Goal: Contribute content

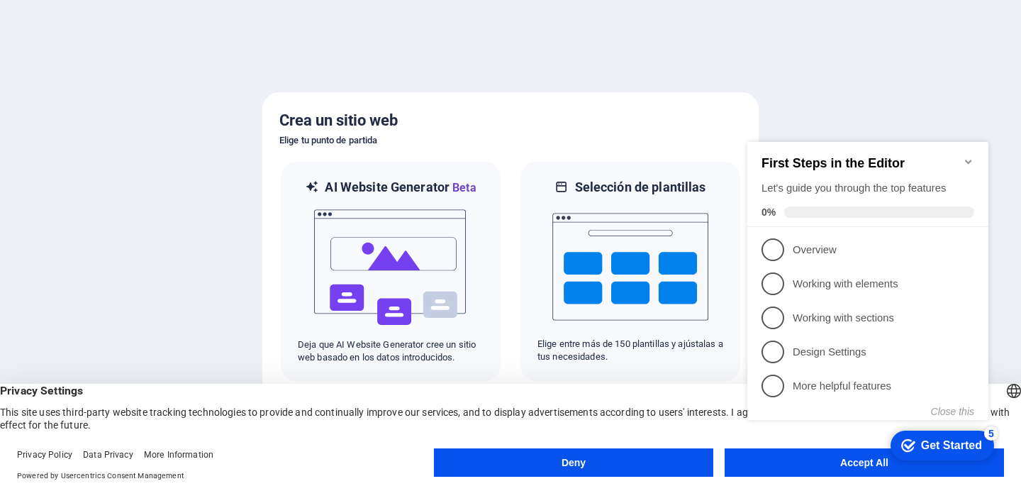
click at [967, 159] on icon "Minimize checklist" at bounding box center [968, 161] width 6 height 4
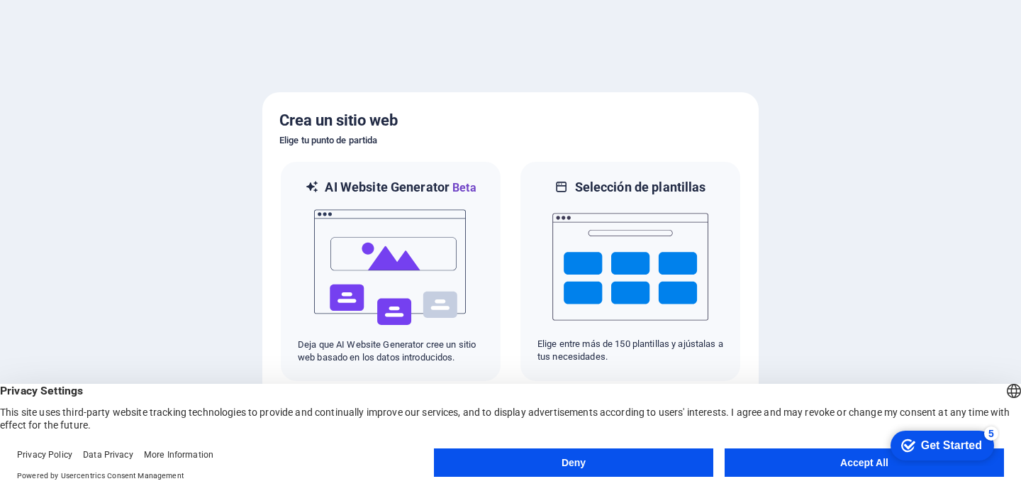
click at [817, 459] on button "Accept All" at bounding box center [863, 462] width 279 height 28
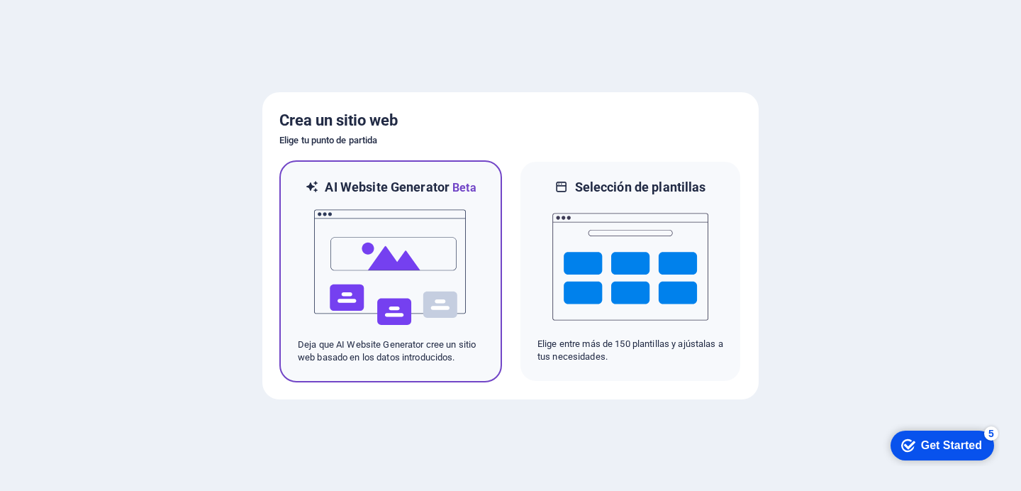
click at [452, 250] on img at bounding box center [391, 267] width 156 height 142
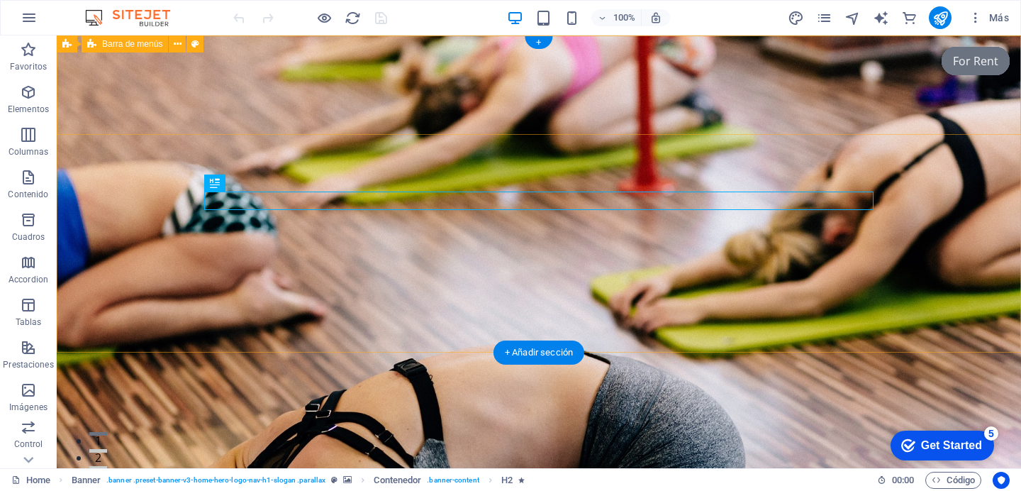
click at [147, 439] on div "Capilex Inicio Sobre Nosotros Valores Servicios Preguntas Frecuentes" at bounding box center [539, 488] width 964 height 99
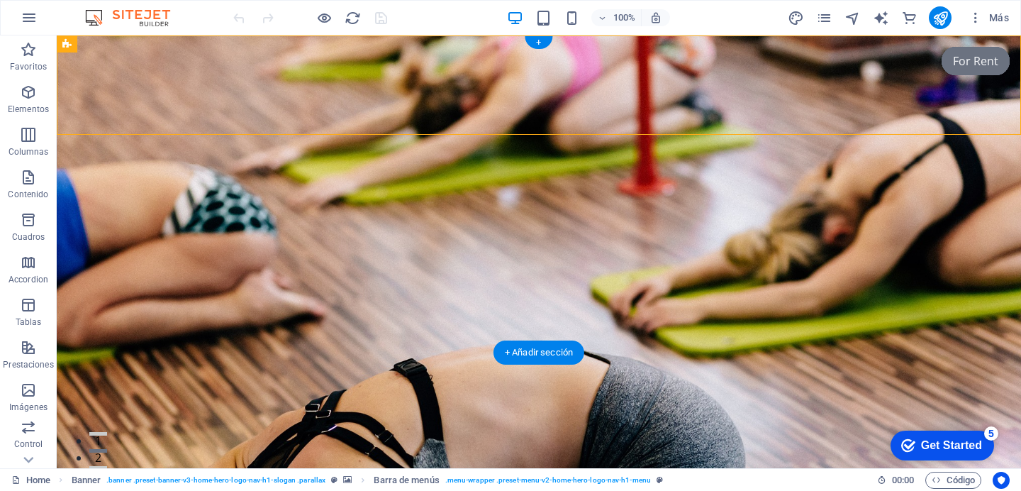
click at [975, 320] on figure at bounding box center [539, 251] width 964 height 432
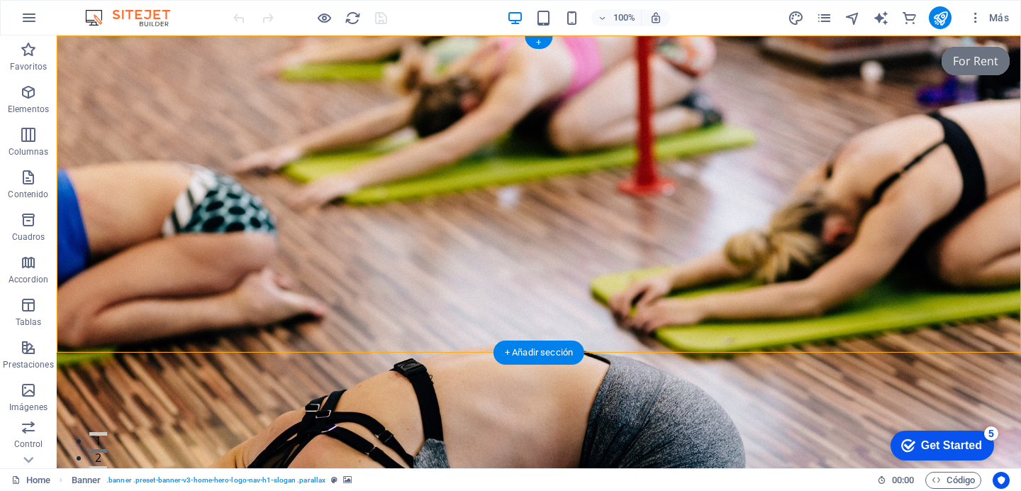
click at [975, 320] on figure at bounding box center [539, 251] width 964 height 432
select select "vh"
select select "header"
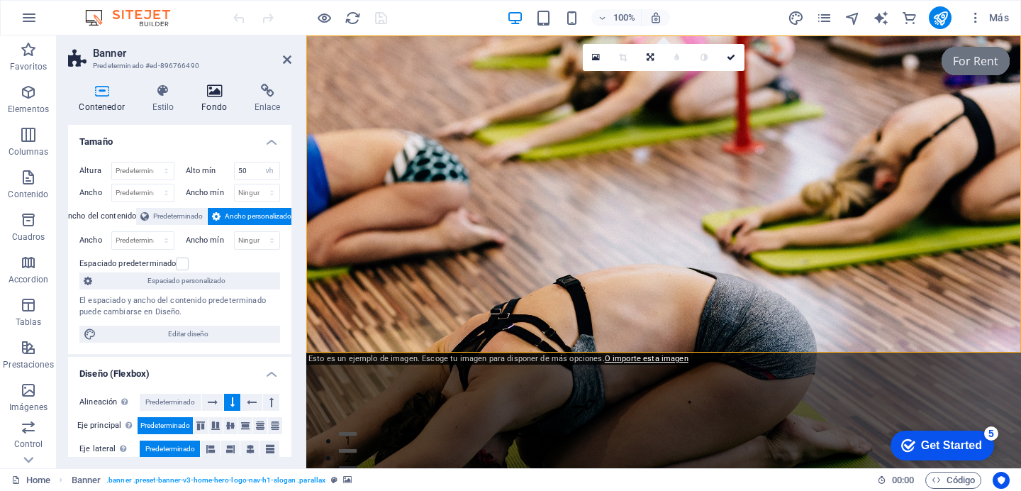
click at [220, 101] on h4 "Fondo" at bounding box center [217, 99] width 53 height 30
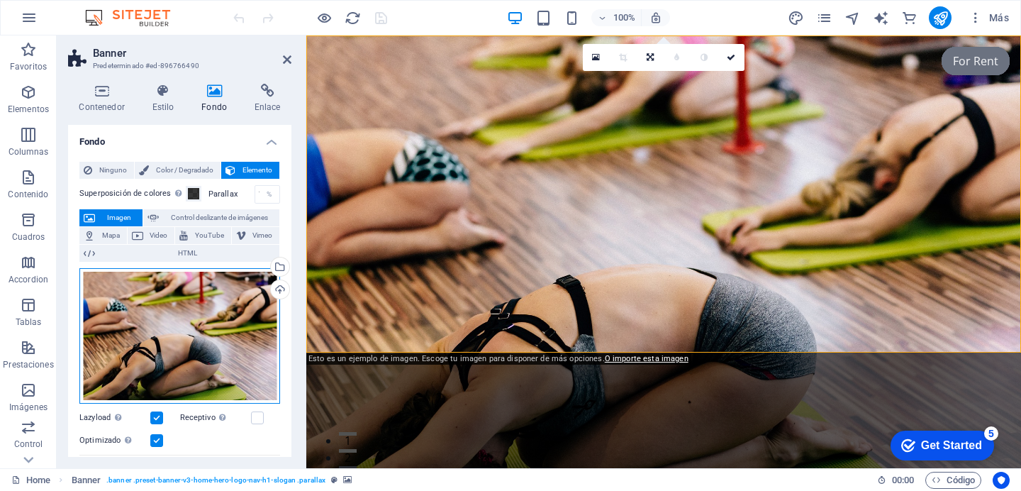
click at [223, 309] on div "Arrastra archivos aquí, haz clic para escoger archivos o selecciona archivos de…" at bounding box center [179, 336] width 201 height 136
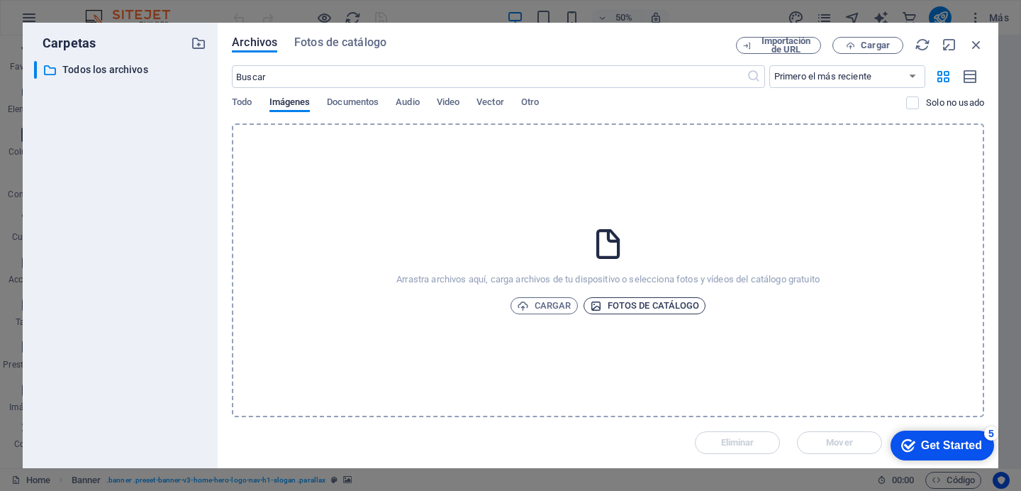
click at [620, 309] on span "Fotos de catálogo" at bounding box center [645, 305] width 110 height 17
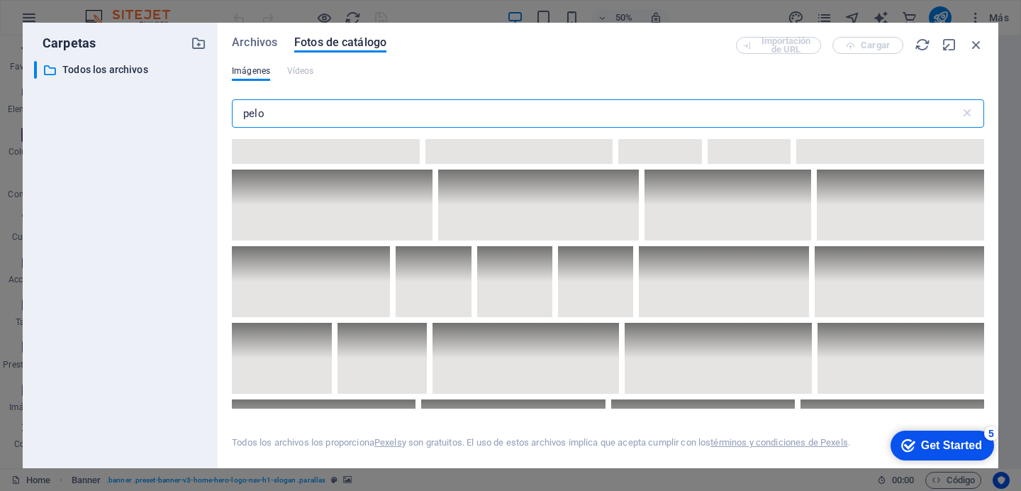
scroll to position [2543, 0]
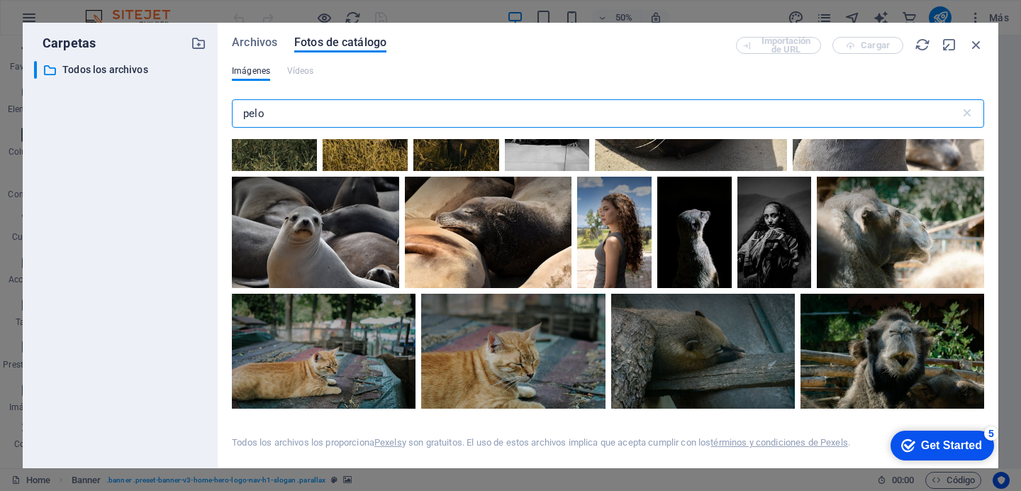
click at [364, 118] on input "pelo" at bounding box center [596, 113] width 728 height 28
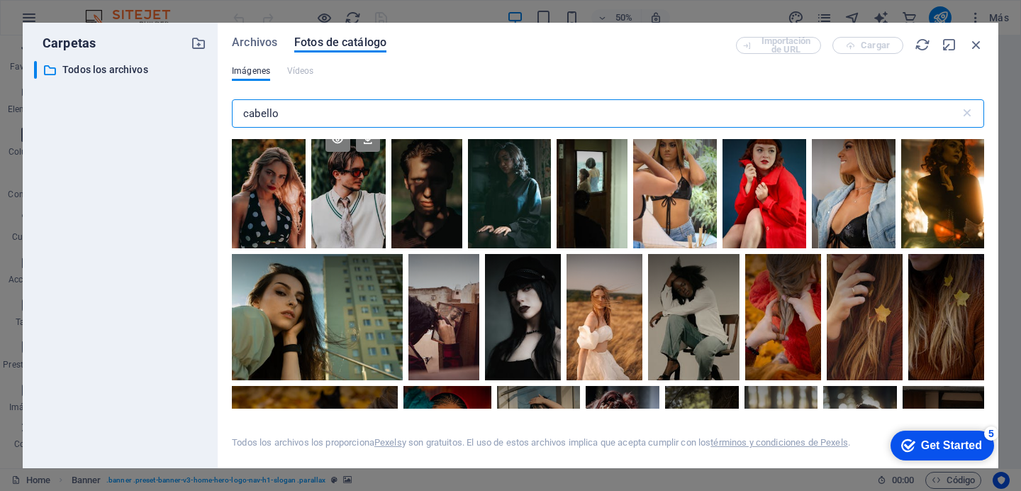
scroll to position [1482, 0]
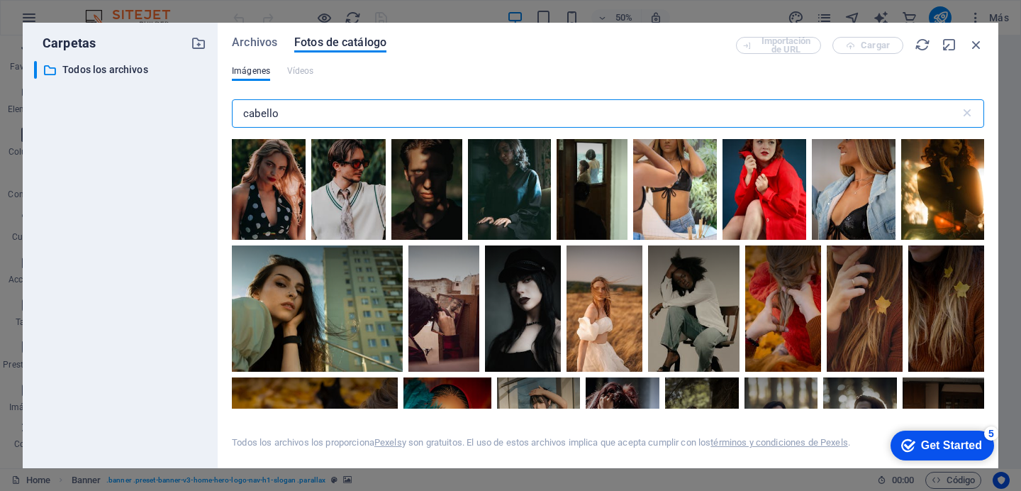
click at [314, 121] on input "cabello" at bounding box center [596, 113] width 728 height 28
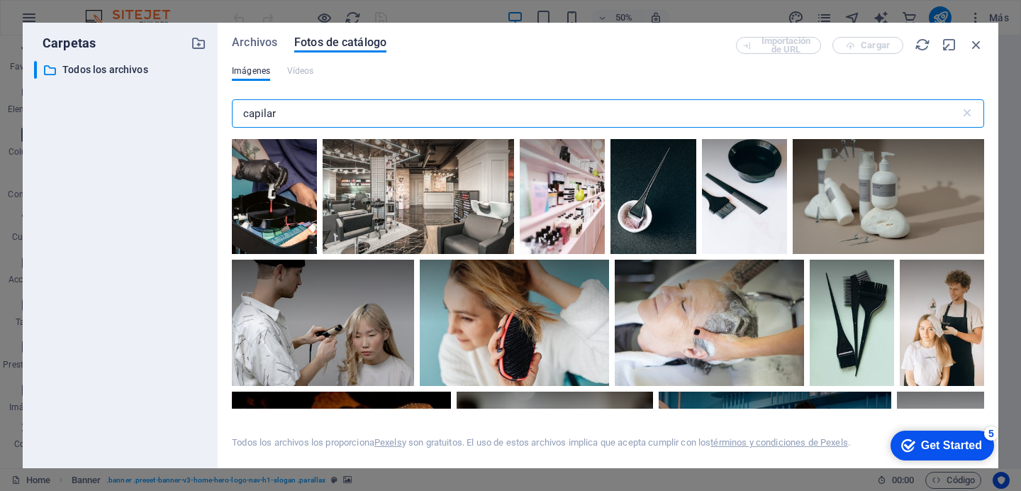
scroll to position [1771, 0]
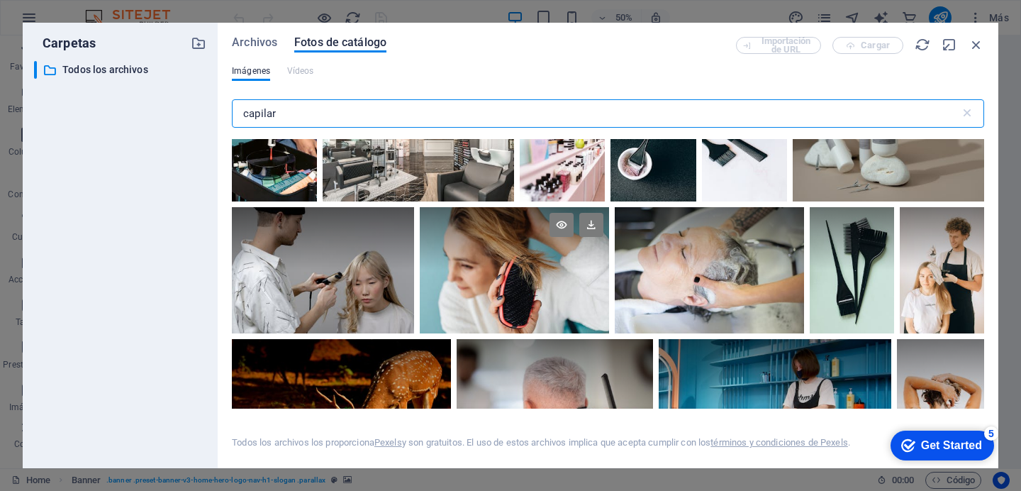
type input "capilar"
click at [505, 247] on div at bounding box center [514, 238] width 189 height 63
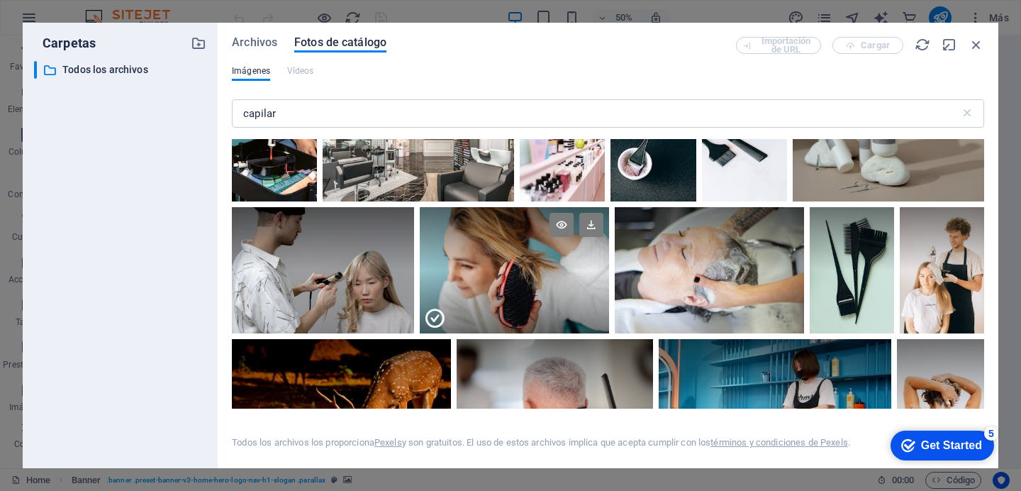
click at [465, 270] on div at bounding box center [514, 301] width 189 height 63
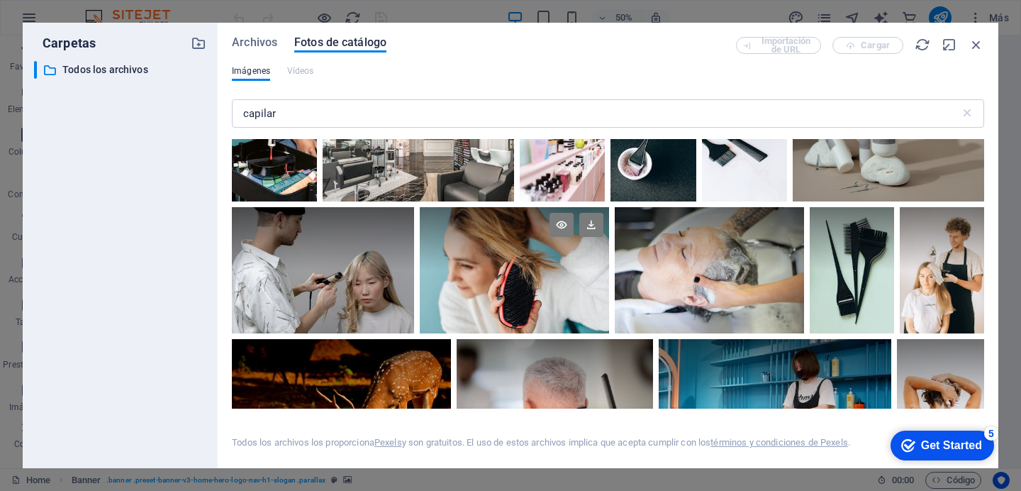
click at [465, 268] on div at bounding box center [514, 270] width 189 height 126
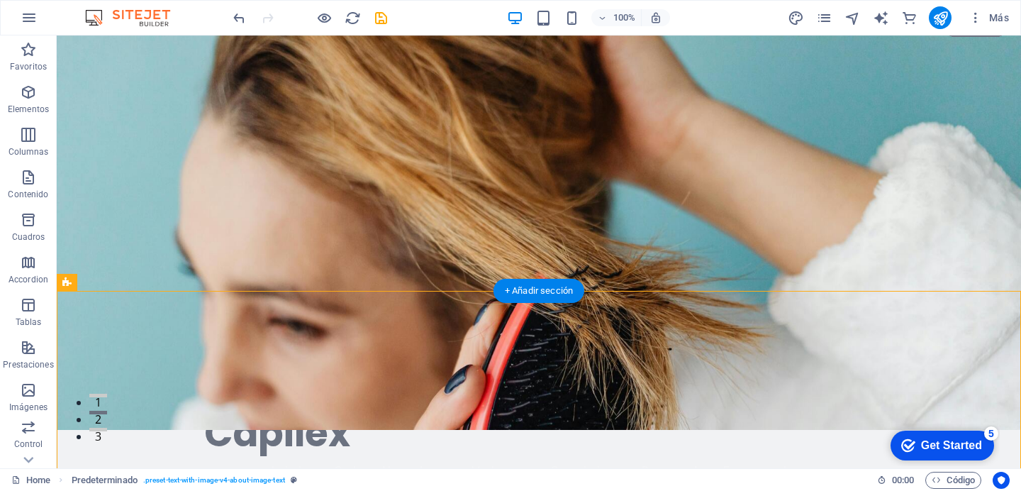
scroll to position [0, 0]
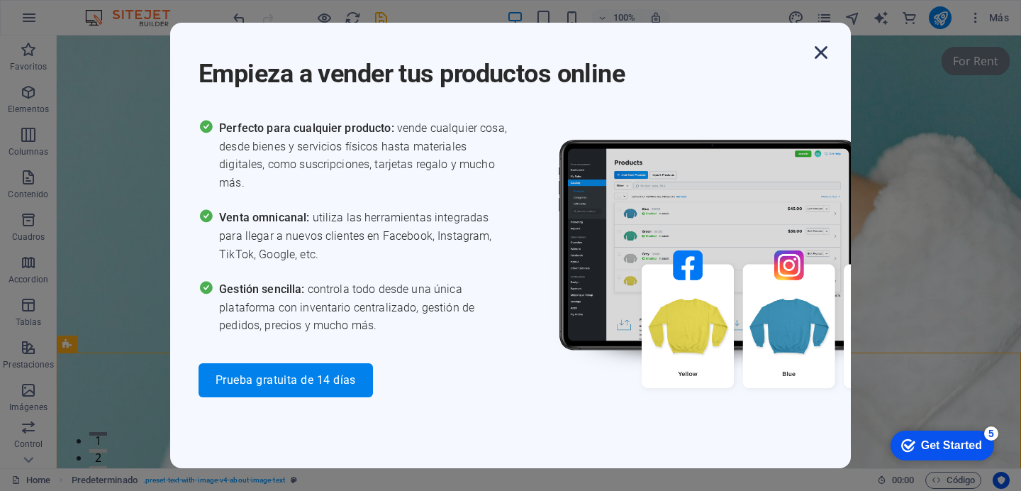
click at [824, 47] on icon "button" at bounding box center [821, 53] width 26 height 26
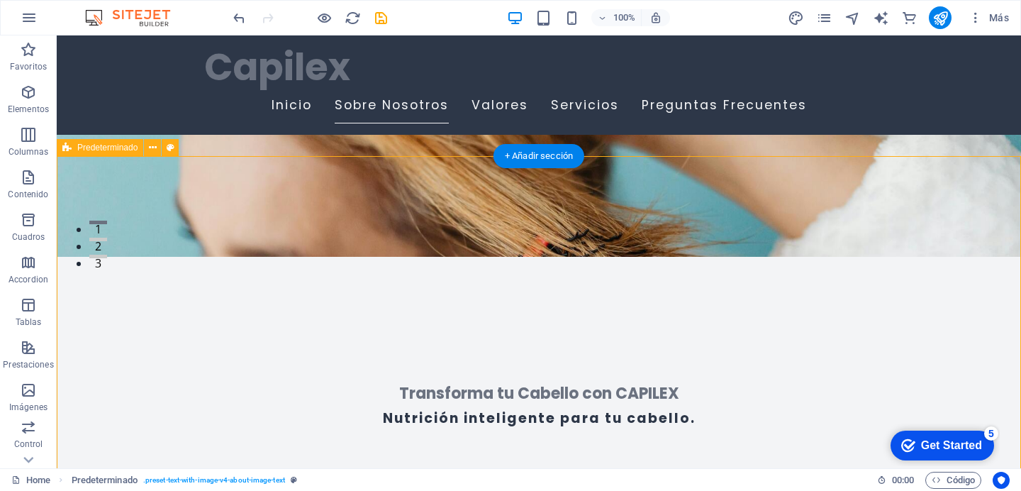
scroll to position [169, 0]
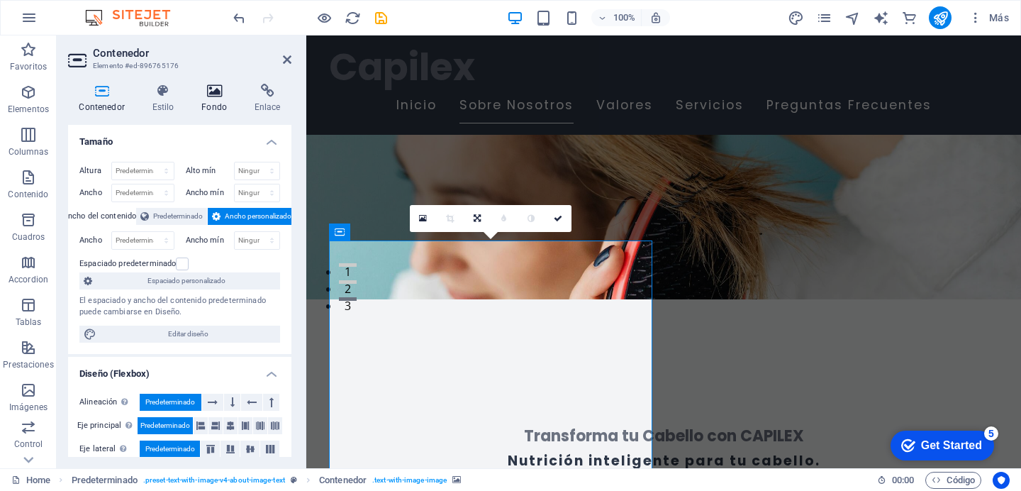
click at [221, 105] on h4 "Fondo" at bounding box center [217, 99] width 53 height 30
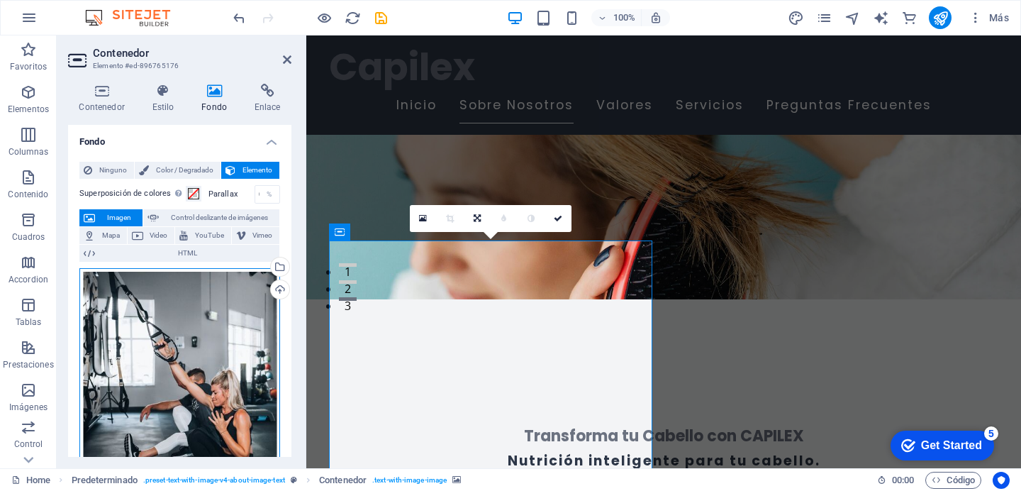
click at [177, 316] on div "Arrastra archivos aquí, haz clic para escoger archivos o selecciona archivos de…" at bounding box center [179, 392] width 201 height 249
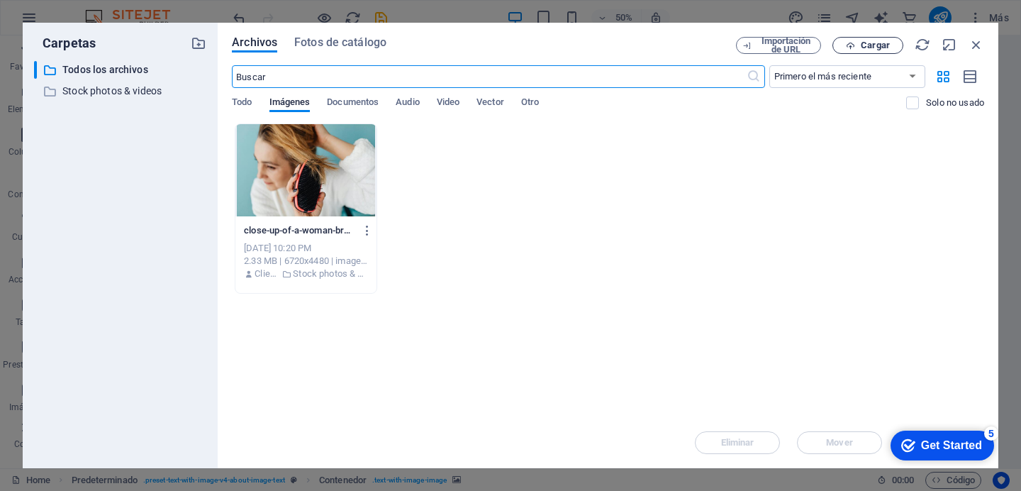
click at [863, 44] on span "Cargar" at bounding box center [875, 45] width 29 height 9
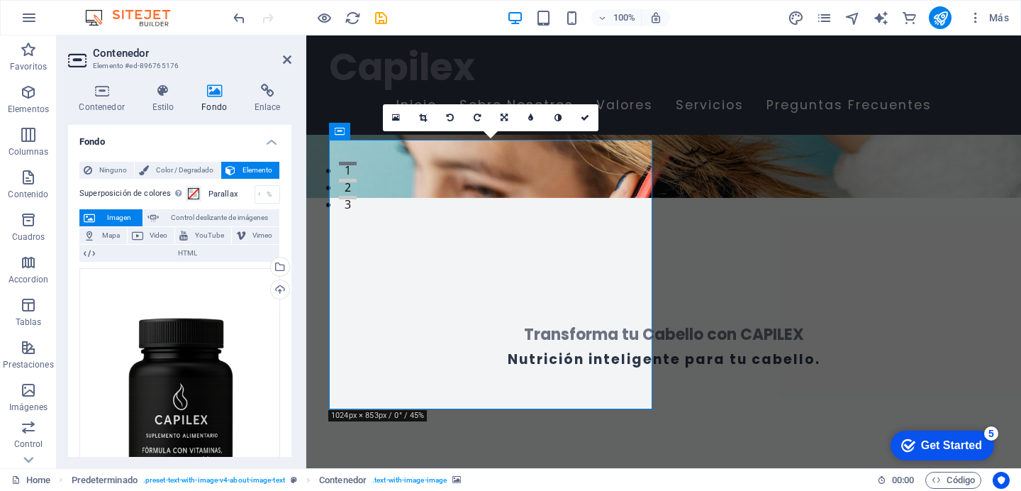
scroll to position [271, 0]
